Goal: Task Accomplishment & Management: Complete application form

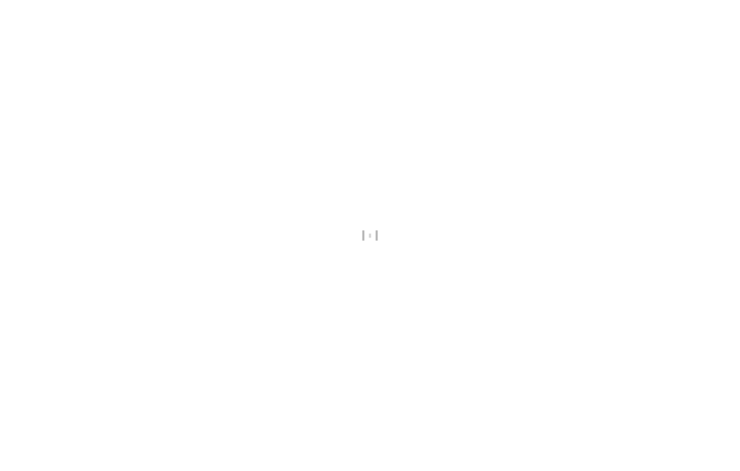
click at [630, 161] on div at bounding box center [370, 235] width 740 height 471
click at [631, 0] on html at bounding box center [370, 0] width 740 height 0
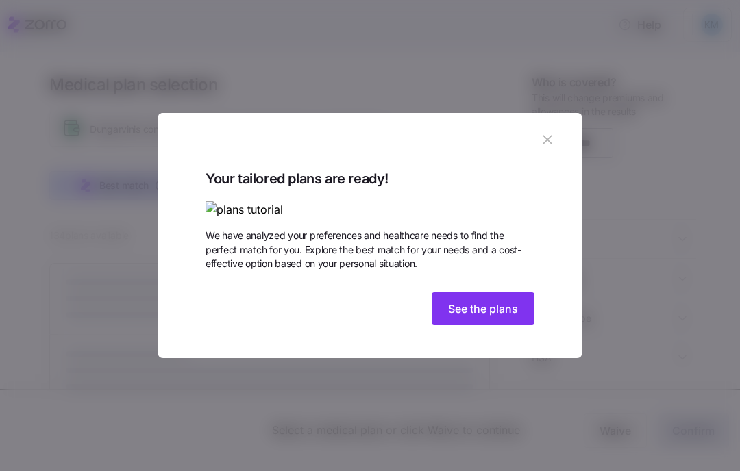
click at [672, 319] on div at bounding box center [370, 235] width 740 height 471
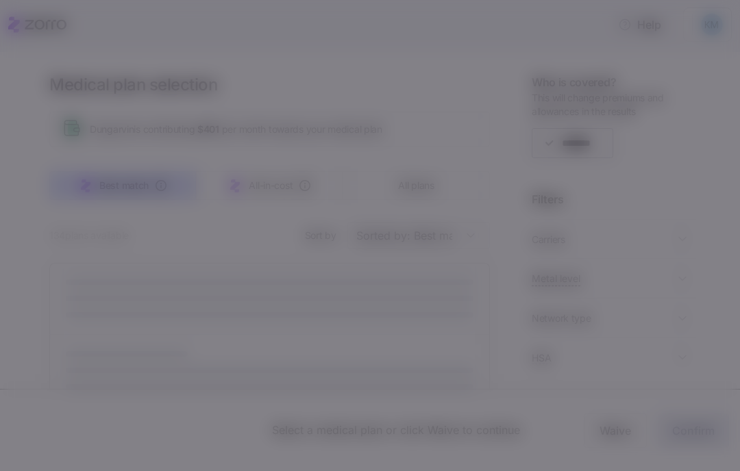
click at [670, 192] on div "Filters" at bounding box center [614, 199] width 164 height 17
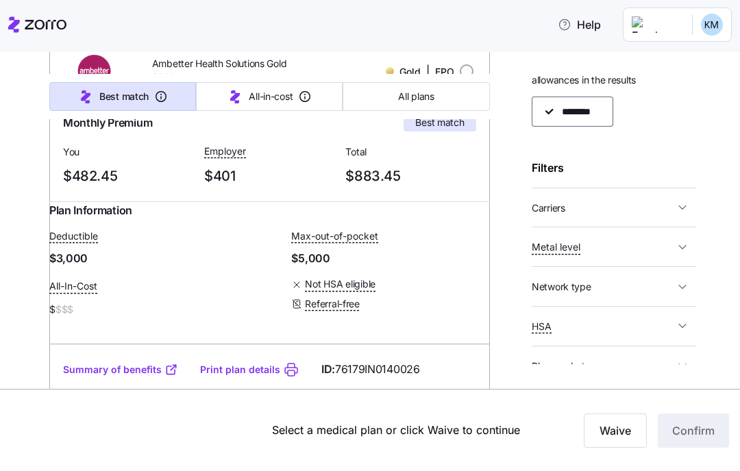
scroll to position [225, 0]
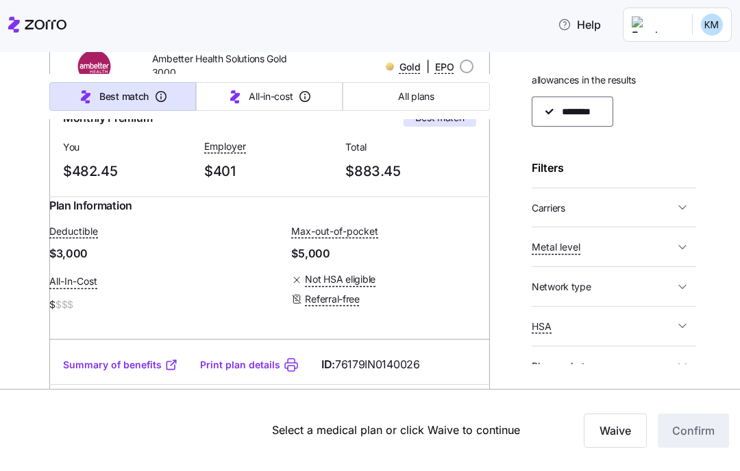
click at [164, 372] on icon at bounding box center [171, 365] width 14 height 14
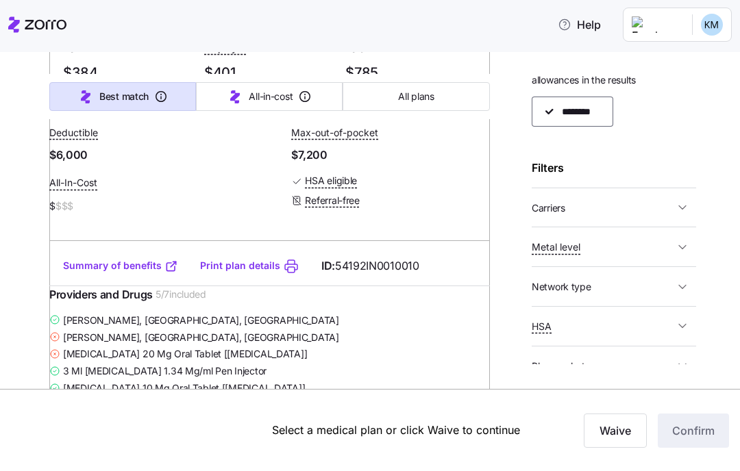
scroll to position [878, 0]
click at [143, 272] on link "Summary of benefits" at bounding box center [120, 265] width 115 height 14
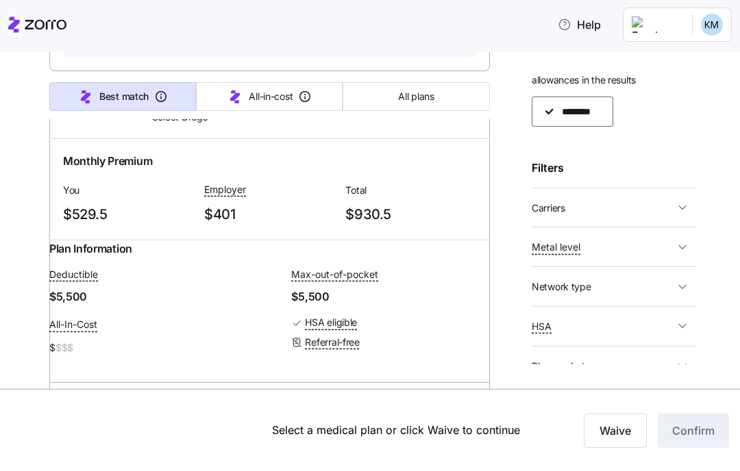
scroll to position [1297, 0]
click at [696, 205] on button "Carriers" at bounding box center [614, 208] width 164 height 28
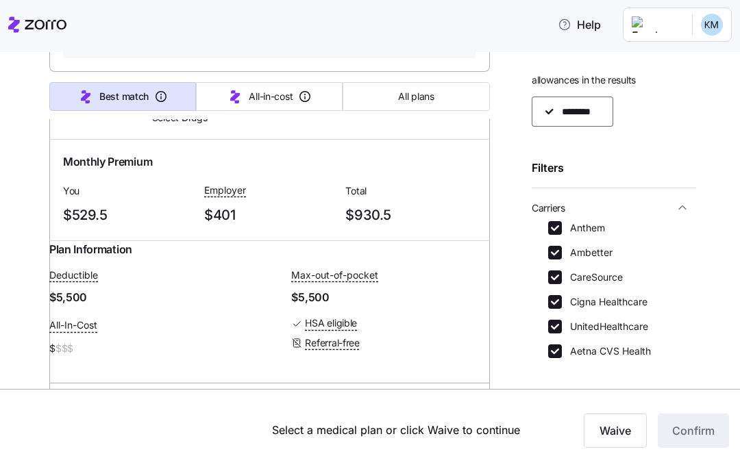
click at [558, 249] on input "Ambetter" at bounding box center [555, 253] width 14 height 14
checkbox input "false"
click at [554, 277] on input "CareSource" at bounding box center [555, 278] width 14 height 14
checkbox input "false"
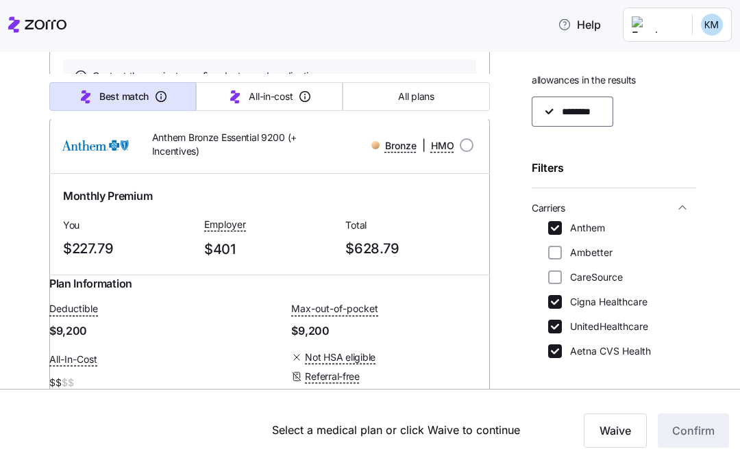
click at [558, 302] on input "Cigna Healthcare" at bounding box center [555, 302] width 14 height 14
checkbox input "false"
click at [558, 352] on input "Aetna CVS Health" at bounding box center [555, 352] width 14 height 14
checkbox input "false"
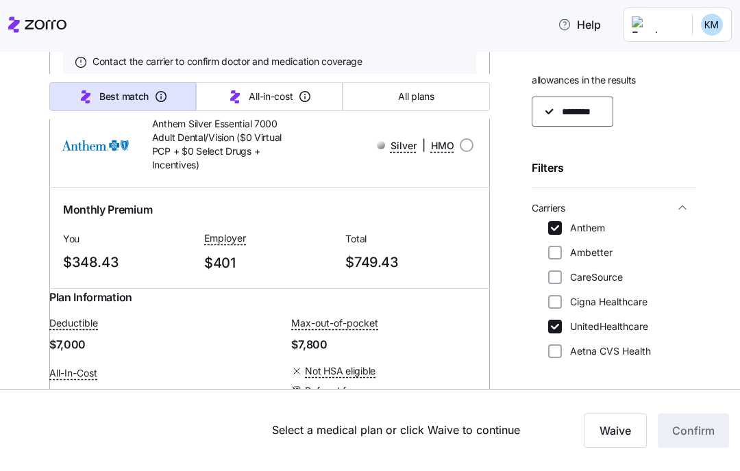
click at [562, 295] on label "Cigna Healthcare" at bounding box center [605, 302] width 86 height 14
click at [562, 295] on input "Cigna Healthcare" at bounding box center [555, 302] width 14 height 14
checkbox input "true"
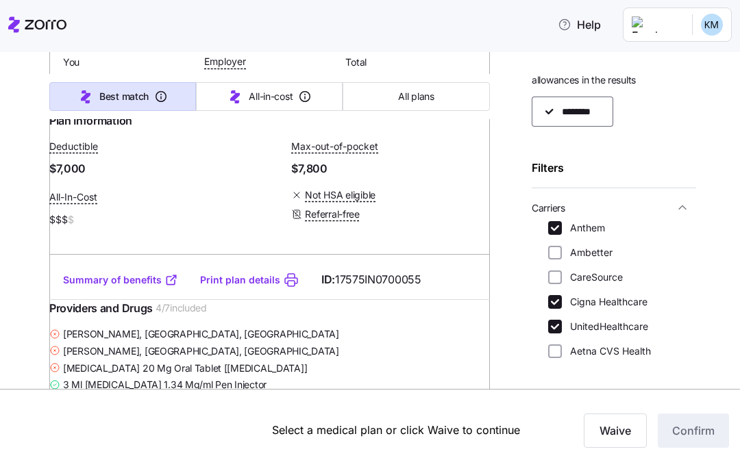
scroll to position [323, 0]
click at [167, 284] on icon at bounding box center [171, 280] width 8 height 8
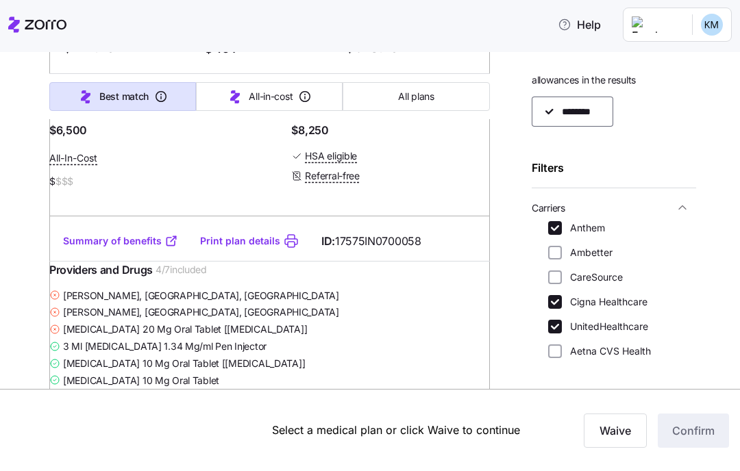
scroll to position [2078, 0]
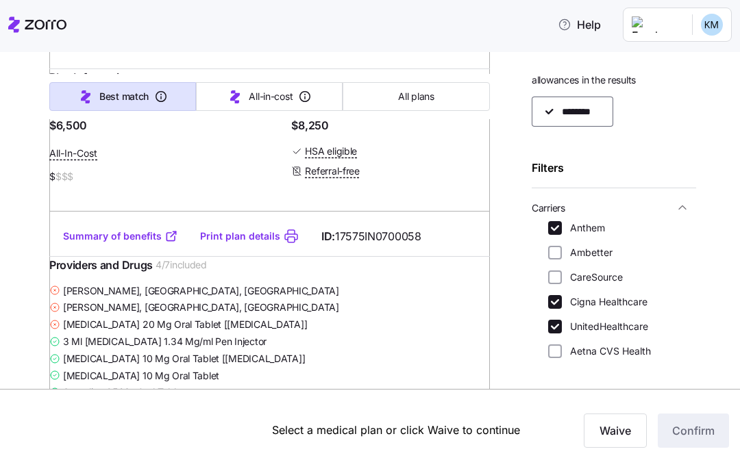
click at [145, 243] on link "Summary of benefits" at bounding box center [120, 237] width 115 height 14
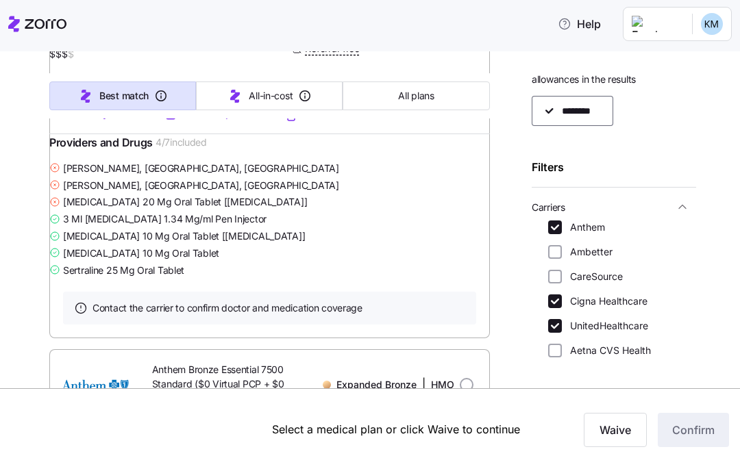
scroll to position [2760, 0]
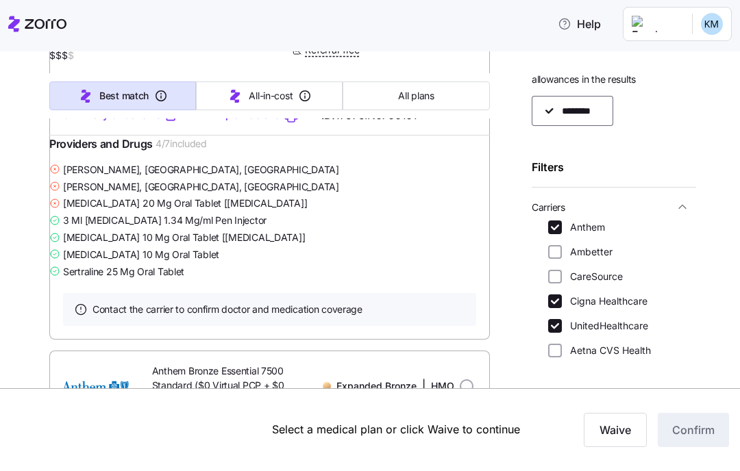
click at [164, 123] on icon at bounding box center [171, 117] width 14 height 14
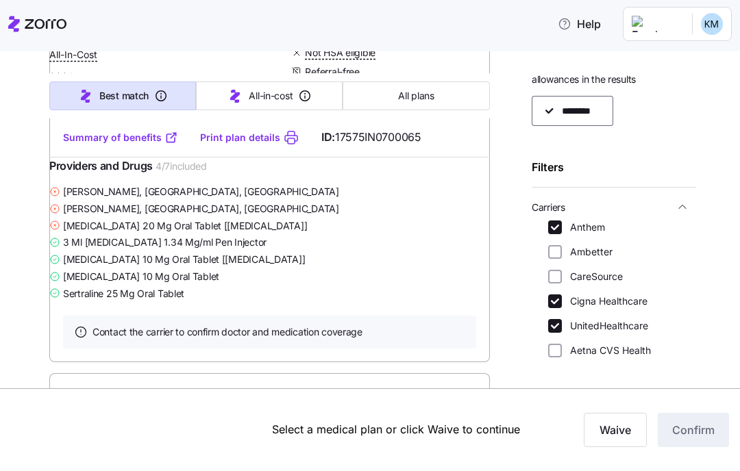
scroll to position [3289, 0]
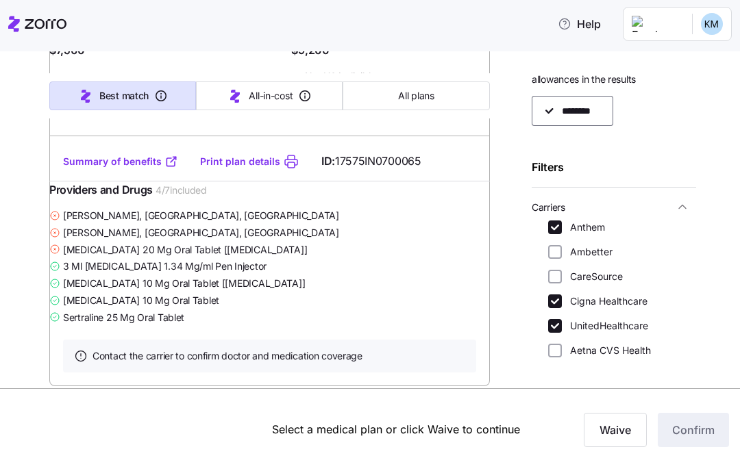
click at [136, 169] on link "Summary of benefits" at bounding box center [120, 163] width 115 height 14
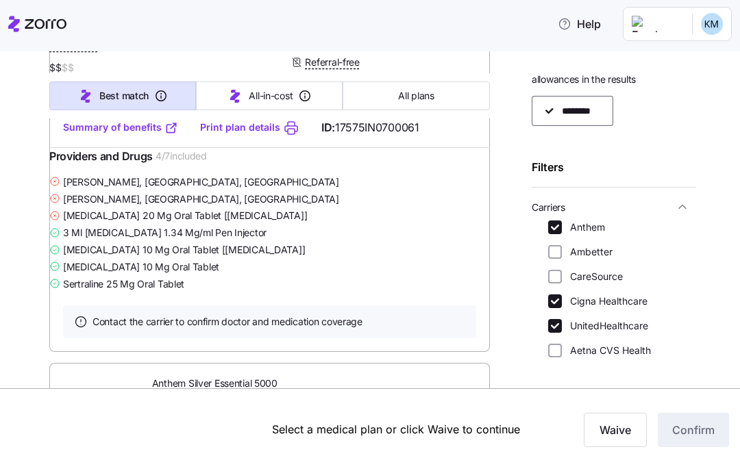
scroll to position [4482, 0]
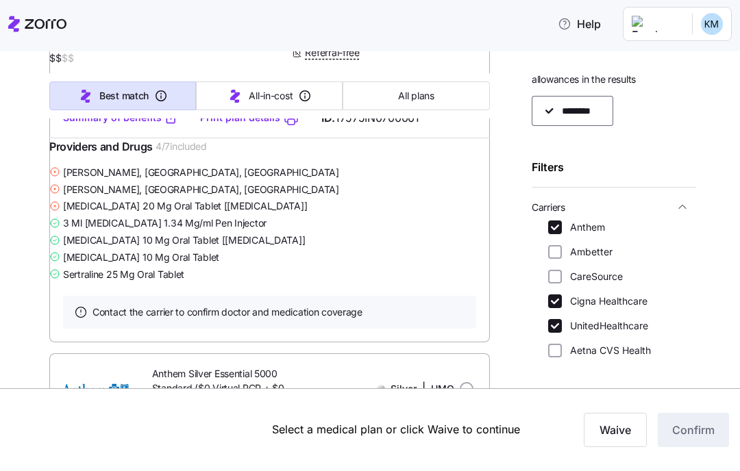
click at [151, 125] on link "Summary of benefits" at bounding box center [120, 119] width 115 height 14
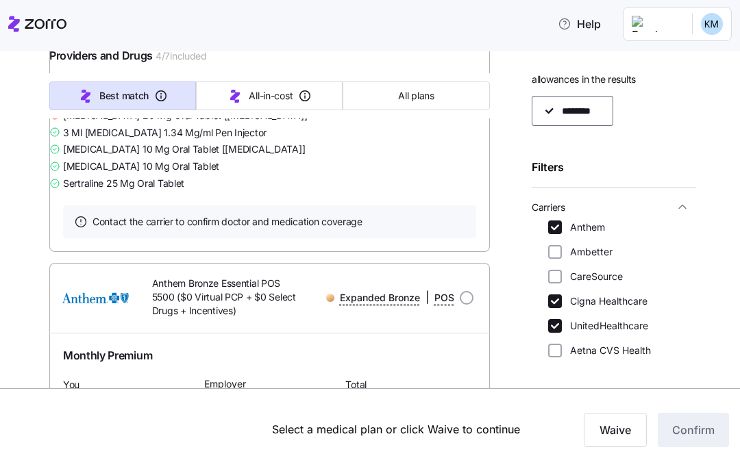
scroll to position [5152, 0]
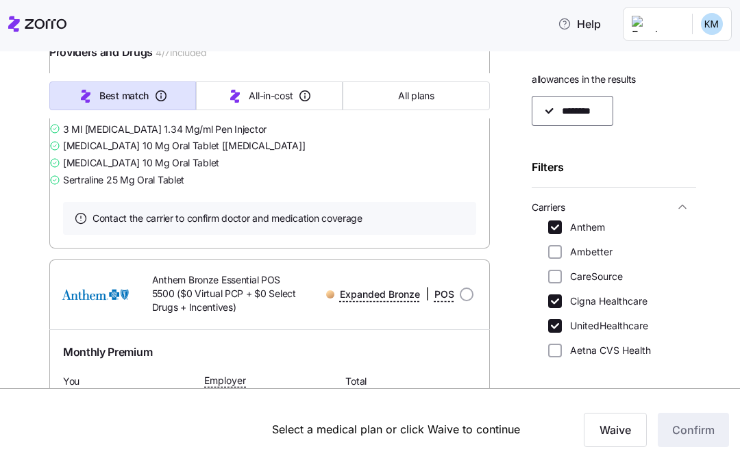
click at [160, 32] on link "Summary of benefits" at bounding box center [120, 25] width 115 height 14
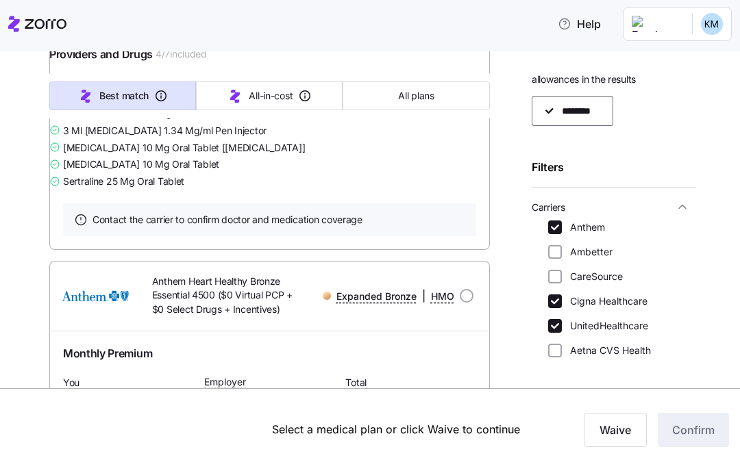
scroll to position [5727, 0]
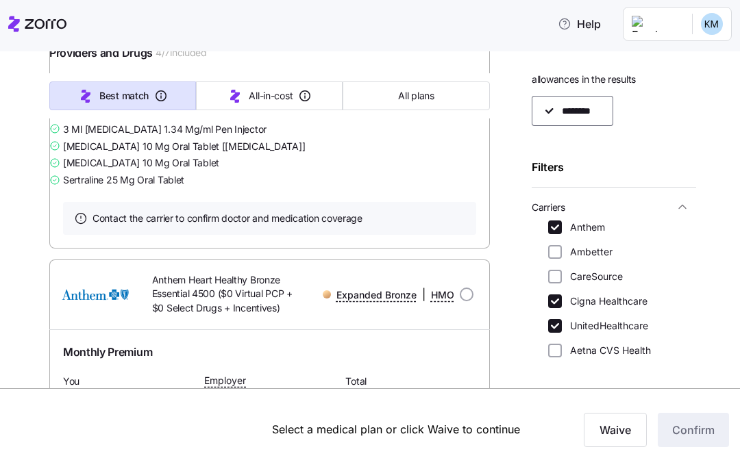
click at [143, 32] on link "Summary of benefits" at bounding box center [120, 25] width 115 height 14
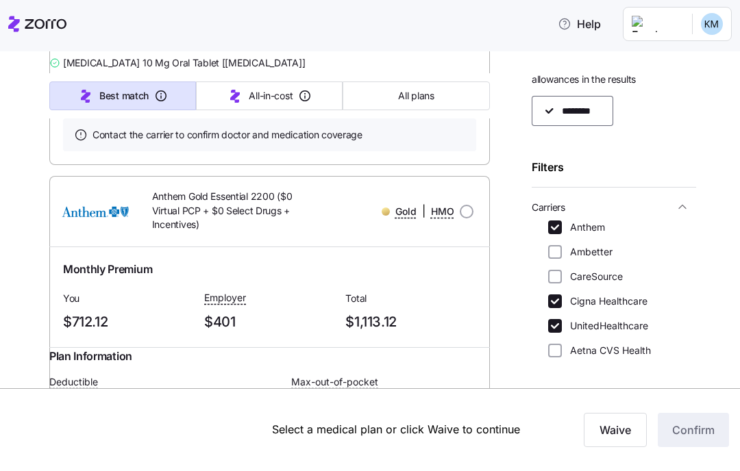
scroll to position [6389, 0]
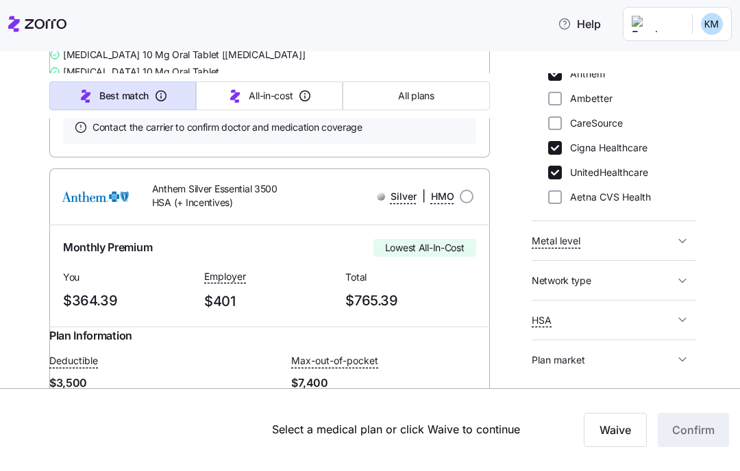
scroll to position [6973, 0]
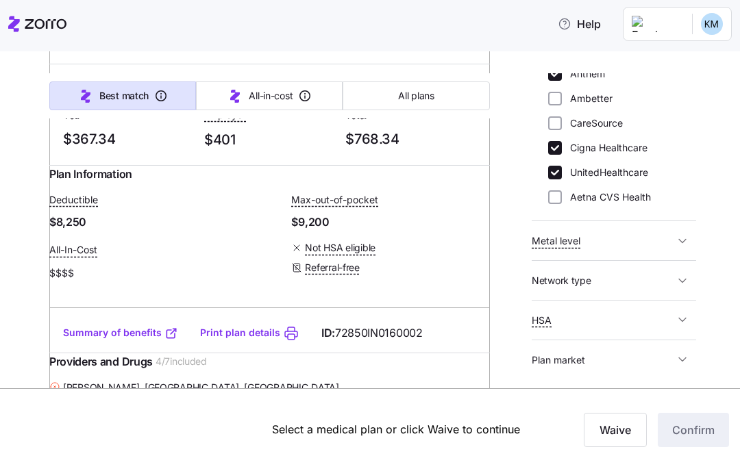
scroll to position [7704, 0]
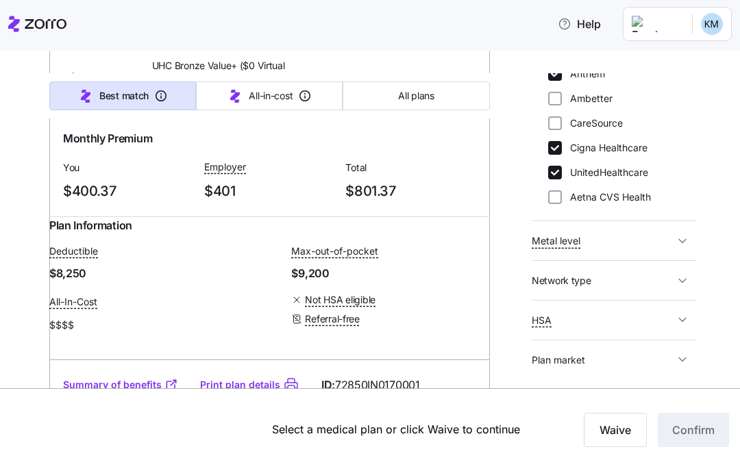
scroll to position [8787, 0]
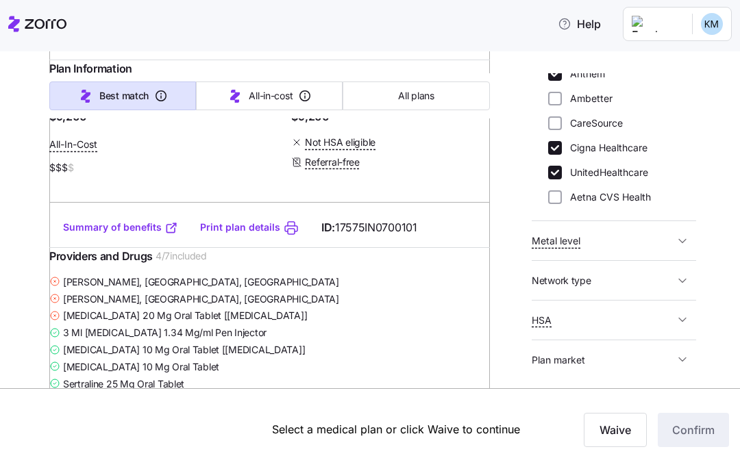
scroll to position [2646, 0]
click at [146, 236] on link "Summary of benefits" at bounding box center [120, 229] width 115 height 14
click at [151, 236] on link "Summary of benefits" at bounding box center [120, 229] width 115 height 14
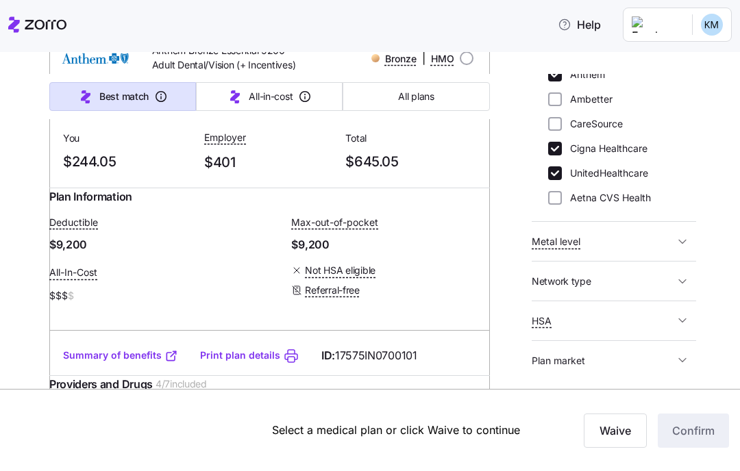
scroll to position [2521, 0]
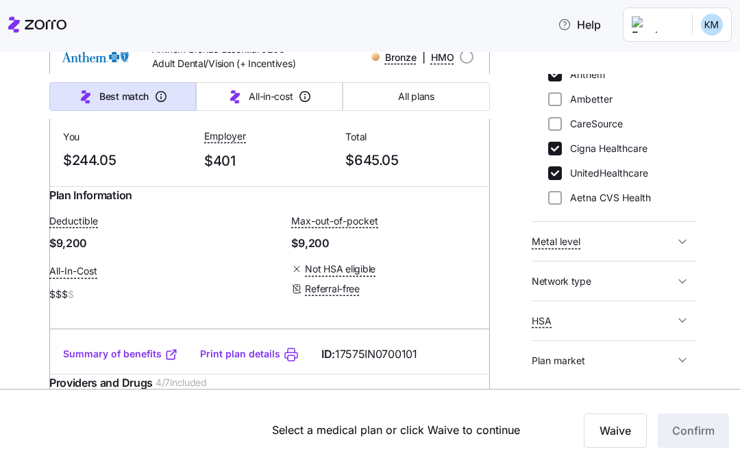
click at [685, 358] on icon "button" at bounding box center [683, 361] width 14 height 14
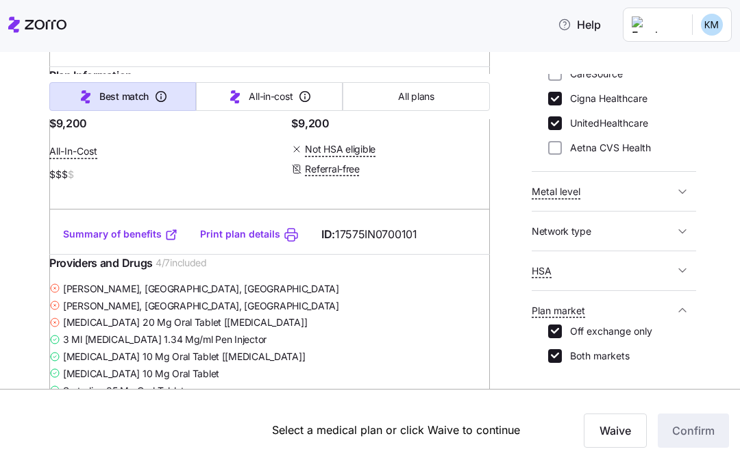
scroll to position [234, 0]
click at [547, 16] on button "Help" at bounding box center [579, 24] width 65 height 27
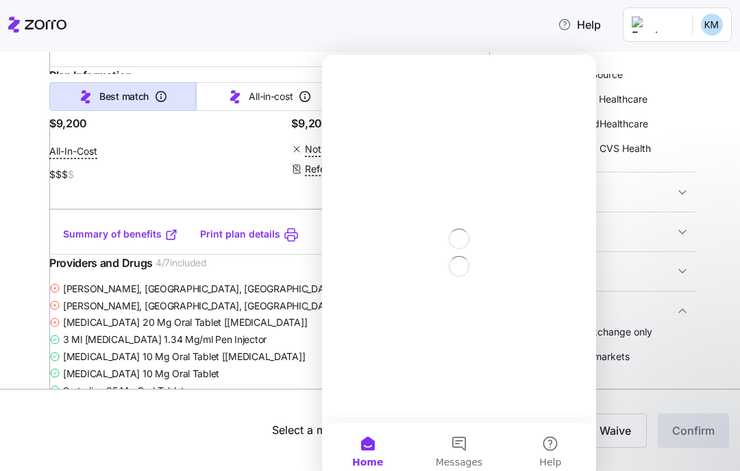
scroll to position [0, 0]
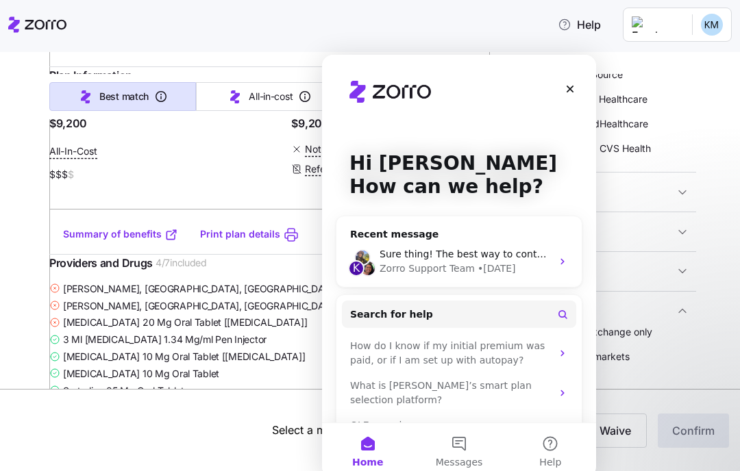
click at [561, 259] on icon "Intercom messenger" at bounding box center [562, 262] width 3 height 6
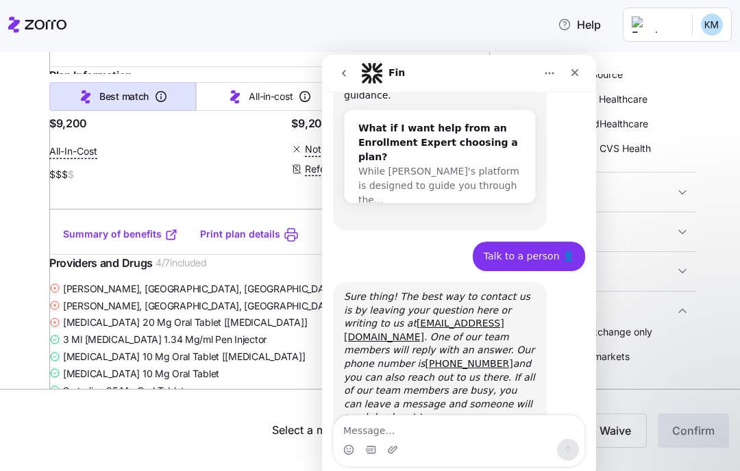
scroll to position [297, 0]
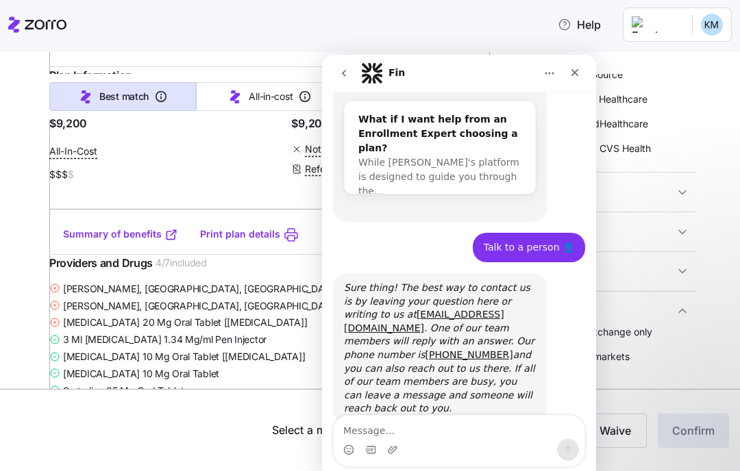
click at [358, 425] on textarea "Message…" at bounding box center [459, 427] width 251 height 23
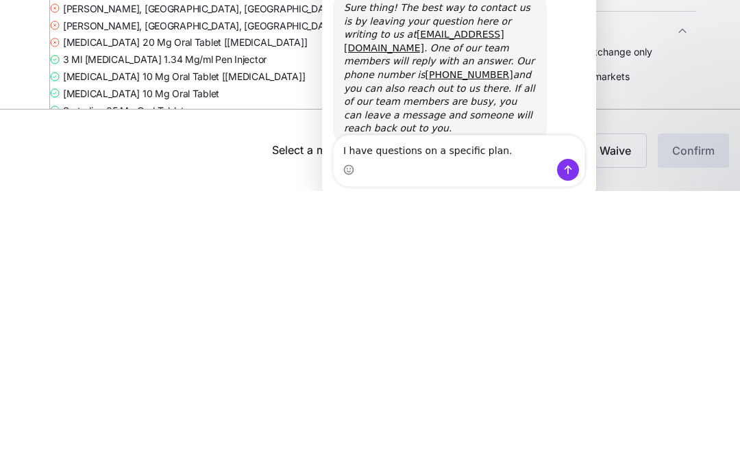
click at [137, 228] on link "Summary of benefits" at bounding box center [120, 235] width 115 height 14
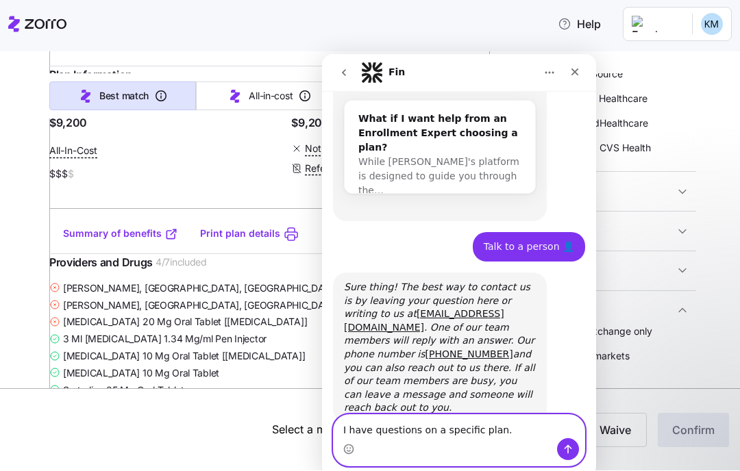
click at [521, 433] on textarea "I have questions on a specific plan." at bounding box center [459, 426] width 251 height 23
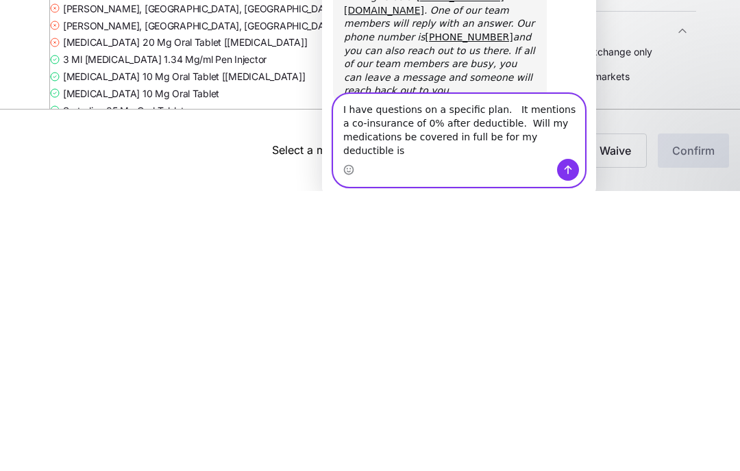
scroll to position [338, 0]
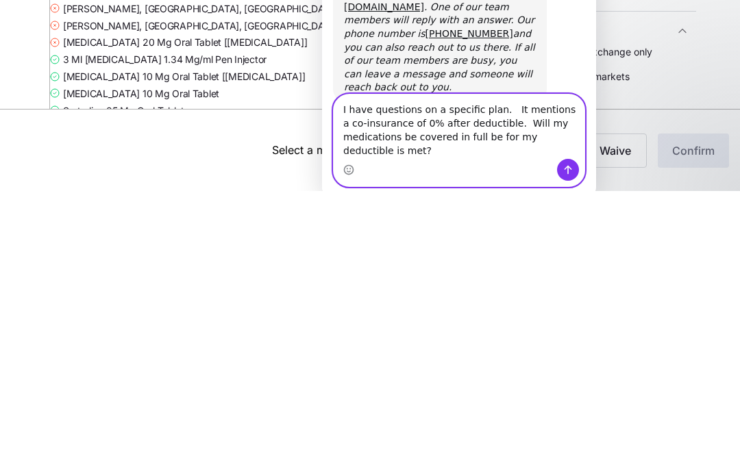
type textarea "I have questions on a specific plan. It mentions a co-insurance of 0% after ded…"
click at [567, 173] on icon "Send a message…" at bounding box center [568, 169] width 11 height 11
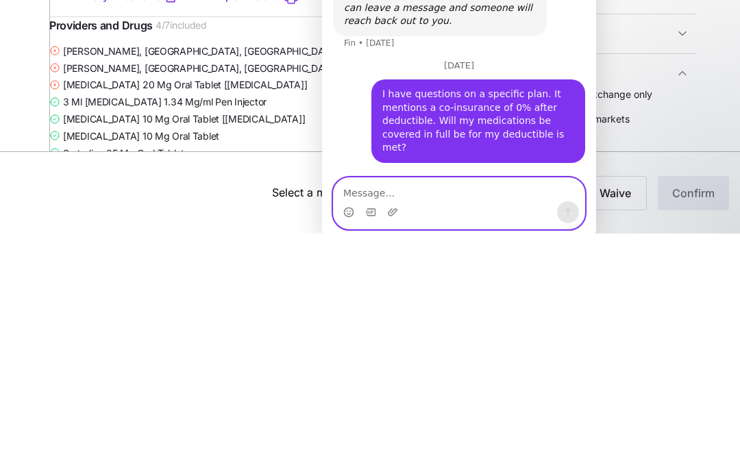
scroll to position [465, 0]
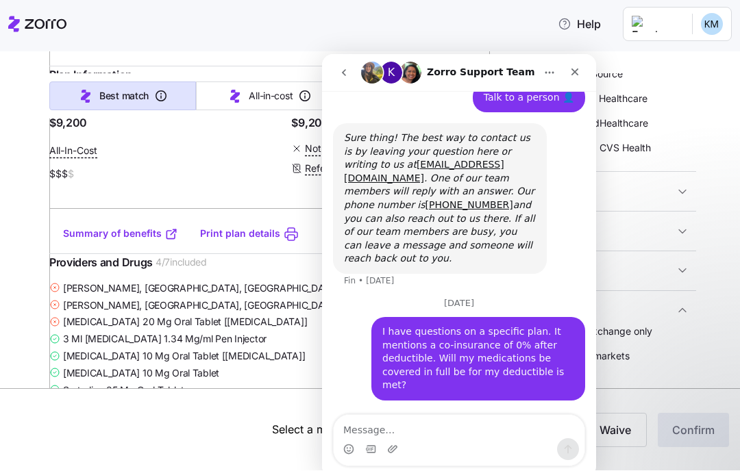
click at [550, 71] on icon "Home" at bounding box center [549, 72] width 11 height 11
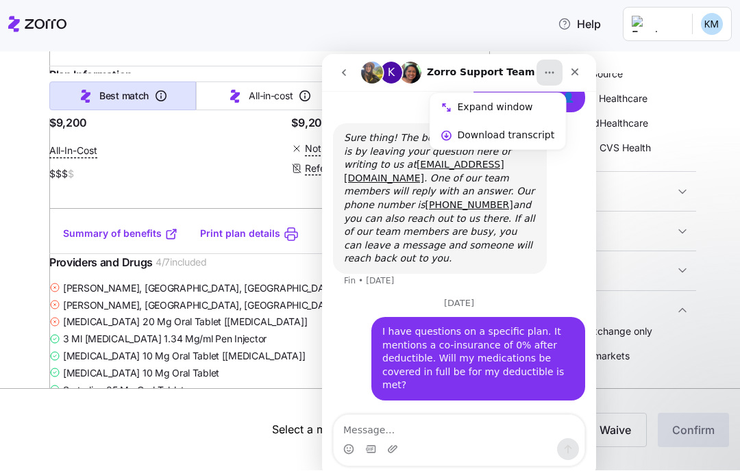
click at [371, 70] on img "Intercom messenger" at bounding box center [372, 73] width 22 height 22
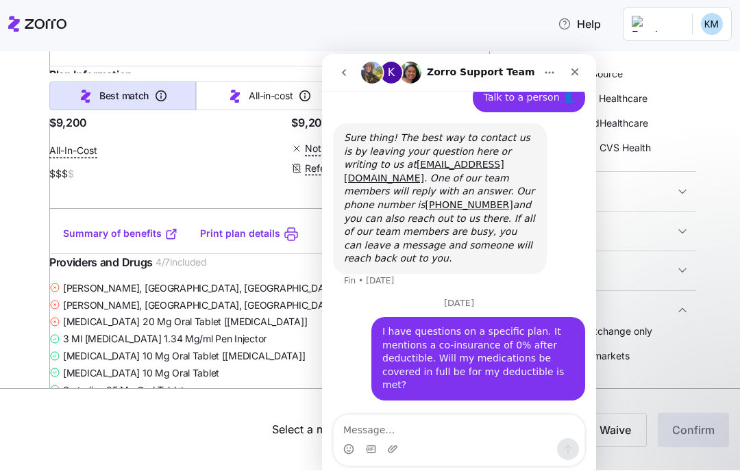
click at [378, 68] on img "Intercom messenger" at bounding box center [372, 73] width 22 height 22
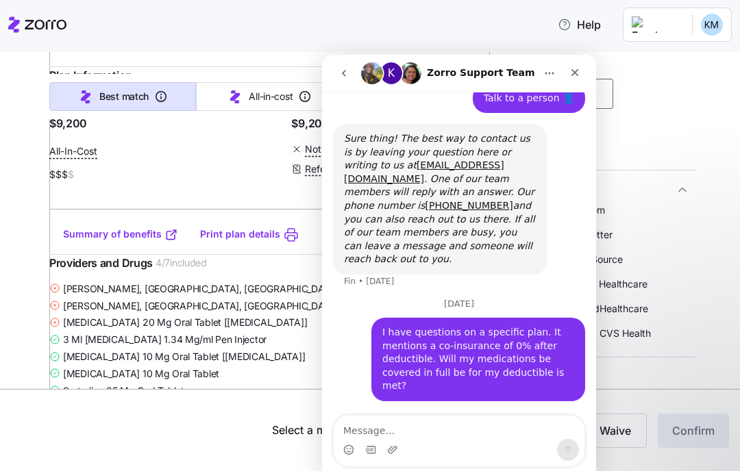
click at [154, 241] on link "Summary of benefits" at bounding box center [120, 235] width 115 height 14
click at [140, 241] on link "Summary of benefits" at bounding box center [120, 235] width 115 height 14
click at [208, 160] on div "All-In-Cost" at bounding box center [148, 151] width 198 height 17
click at [575, 76] on icon "Close" at bounding box center [574, 72] width 11 height 11
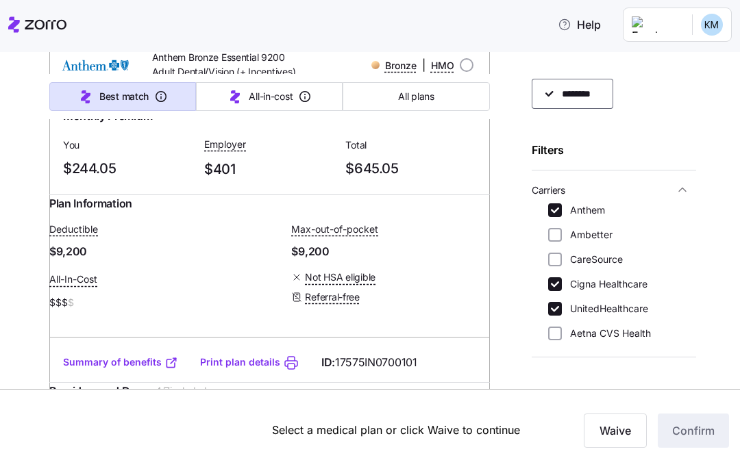
scroll to position [2512, 0]
click at [469, 73] on input "radio" at bounding box center [467, 66] width 14 height 14
radio input "true"
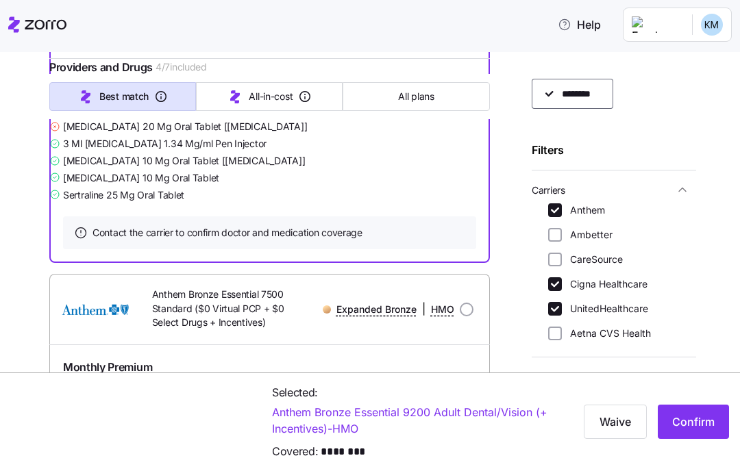
scroll to position [2838, 0]
click at [693, 421] on span "Confirm" at bounding box center [693, 422] width 42 height 16
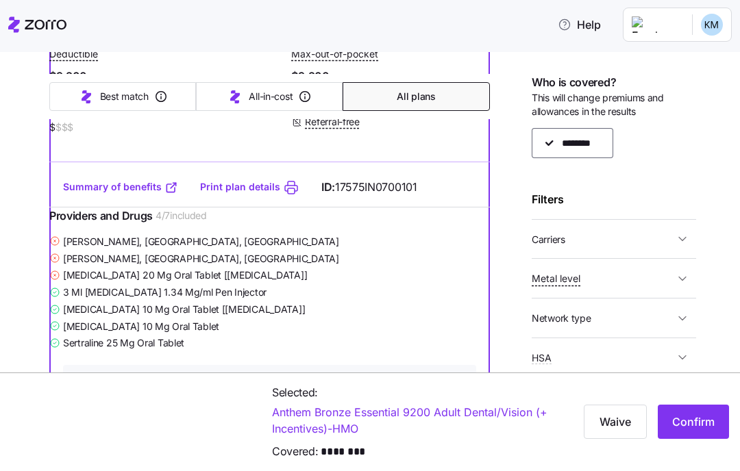
scroll to position [961, 0]
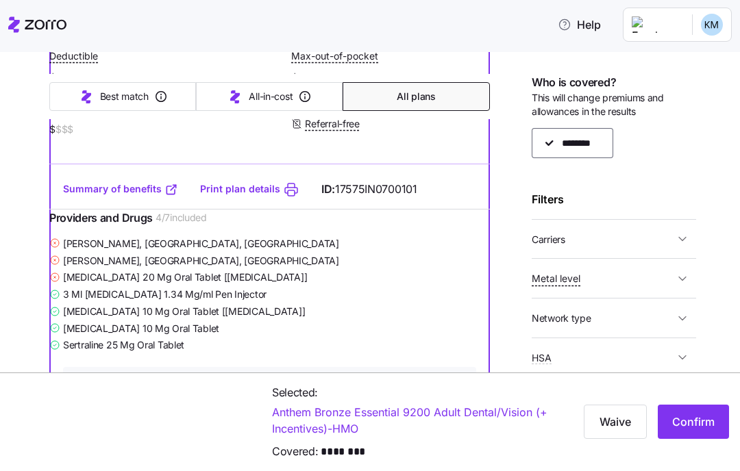
click at [248, 196] on link "Print plan details" at bounding box center [240, 189] width 80 height 14
click at [291, 198] on icon at bounding box center [291, 190] width 16 height 16
click at [227, 196] on link "Print plan details" at bounding box center [240, 189] width 80 height 14
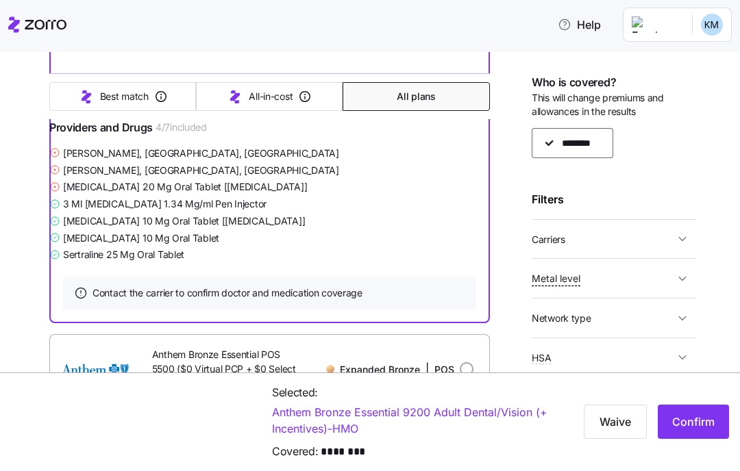
scroll to position [1051, 0]
click at [698, 423] on span "Confirm" at bounding box center [693, 422] width 42 height 16
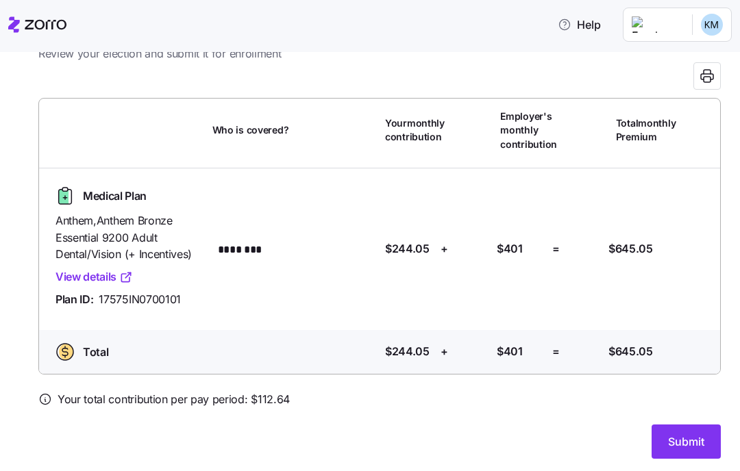
scroll to position [55, 0]
click at [678, 435] on span "Submit" at bounding box center [686, 442] width 36 height 16
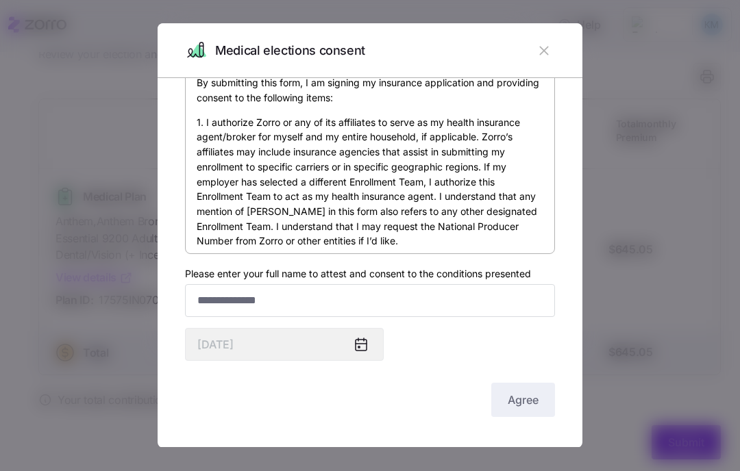
scroll to position [35, 0]
click at [206, 295] on input "Please enter your full name to attest and consent to the conditions presented" at bounding box center [370, 300] width 370 height 33
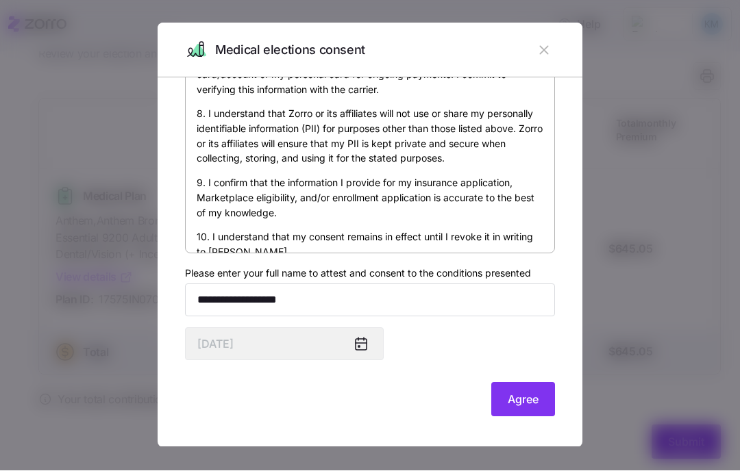
scroll to position [777, 0]
type input "**********"
click at [527, 397] on span "Agree" at bounding box center [523, 400] width 31 height 16
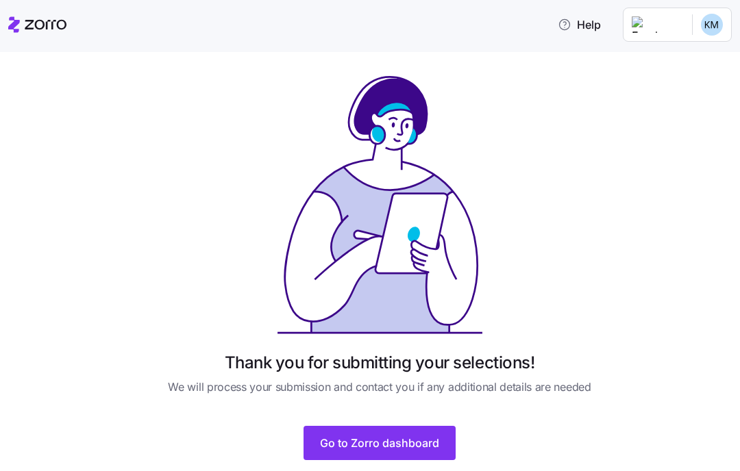
click at [405, 445] on span "Go to Zorro dashboard" at bounding box center [379, 443] width 119 height 16
